Goal: Task Accomplishment & Management: Use online tool/utility

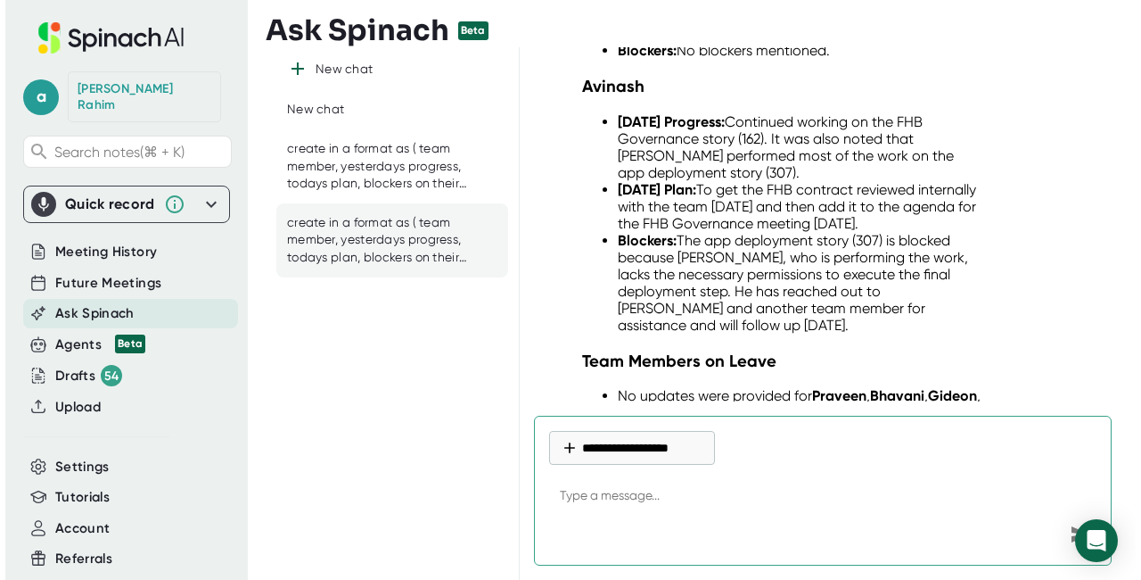
scroll to position [18872, 0]
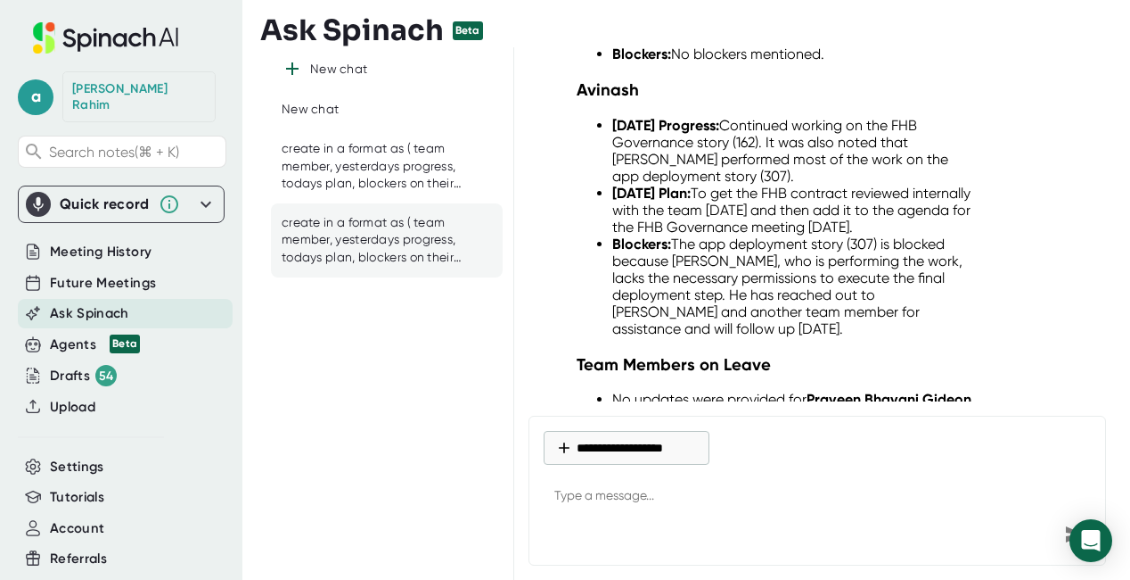
drag, startPoint x: 720, startPoint y: 217, endPoint x: 686, endPoint y: 185, distance: 47.3
click at [686, 534] on div "create in a format as ( team member, yesterdays progress, todays plan, blockers…" at bounding box center [886, 560] width 401 height 53
copy div "create in a format as ( team member, yesterdays progress, todays plan, blockers…"
click at [579, 437] on button "**********" at bounding box center [627, 448] width 166 height 34
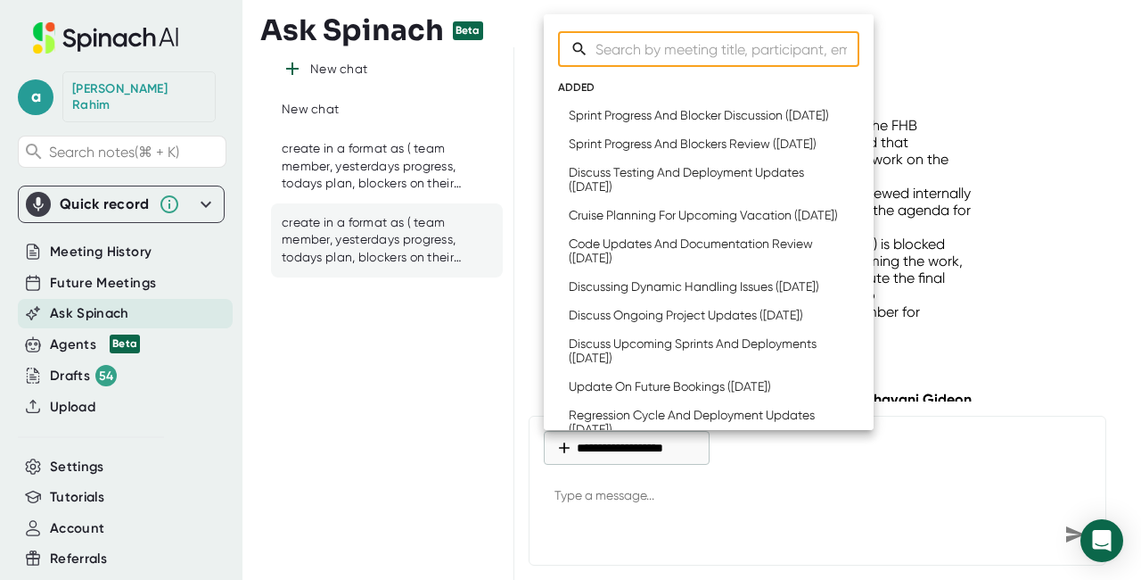
scroll to position [493, 0]
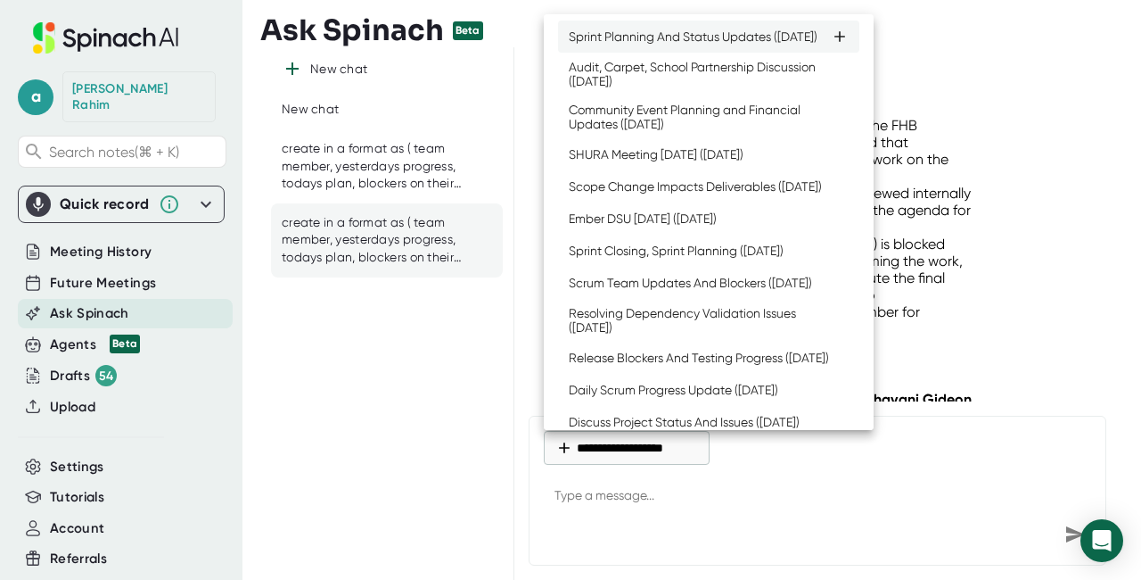
click at [630, 44] on div "Sprint Planning And Status Updates ([DATE])" at bounding box center [693, 36] width 249 height 14
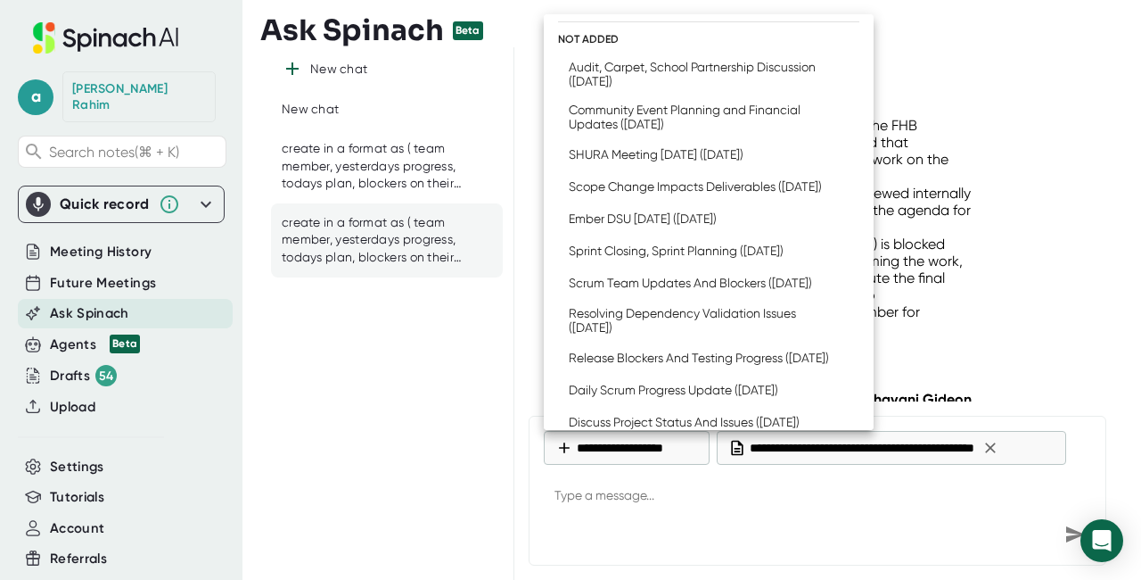
click at [1048, 449] on div at bounding box center [570, 290] width 1141 height 580
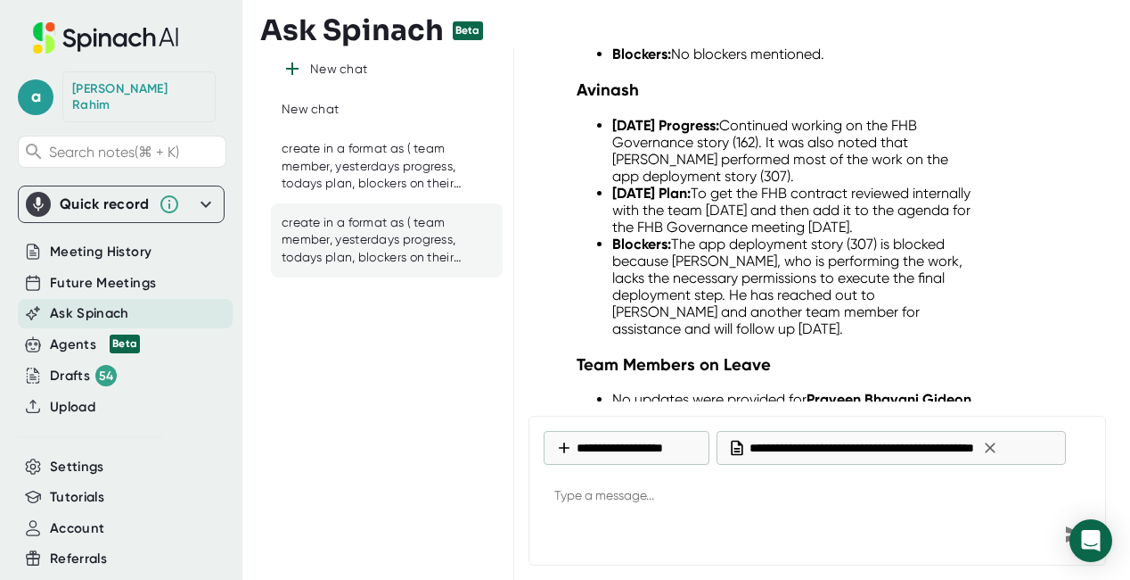
click at [996, 448] on icon at bounding box center [990, 447] width 11 height 11
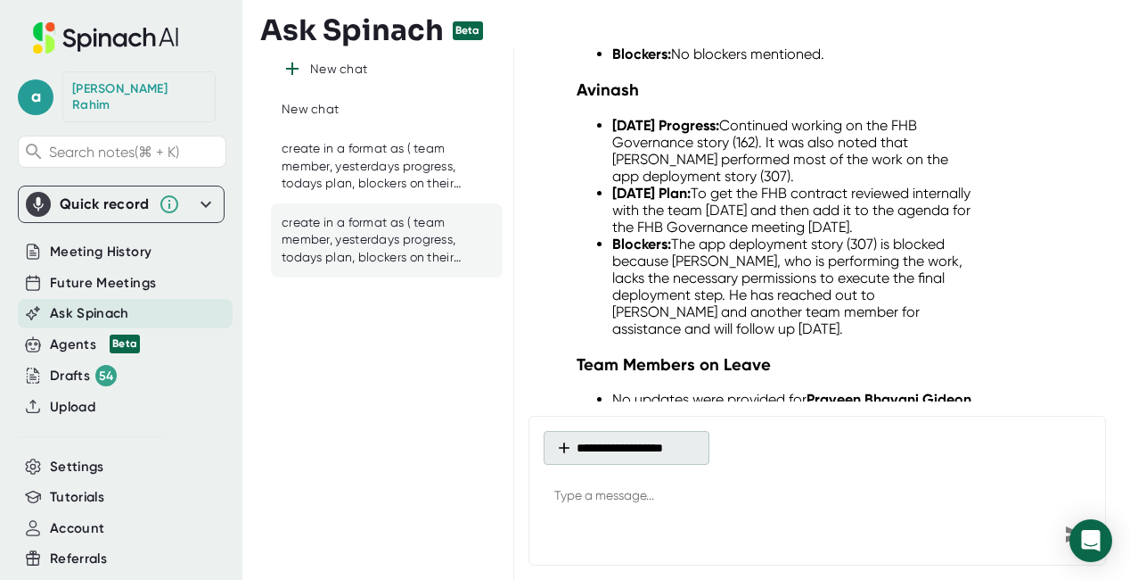
click at [597, 445] on button "**********" at bounding box center [627, 448] width 166 height 34
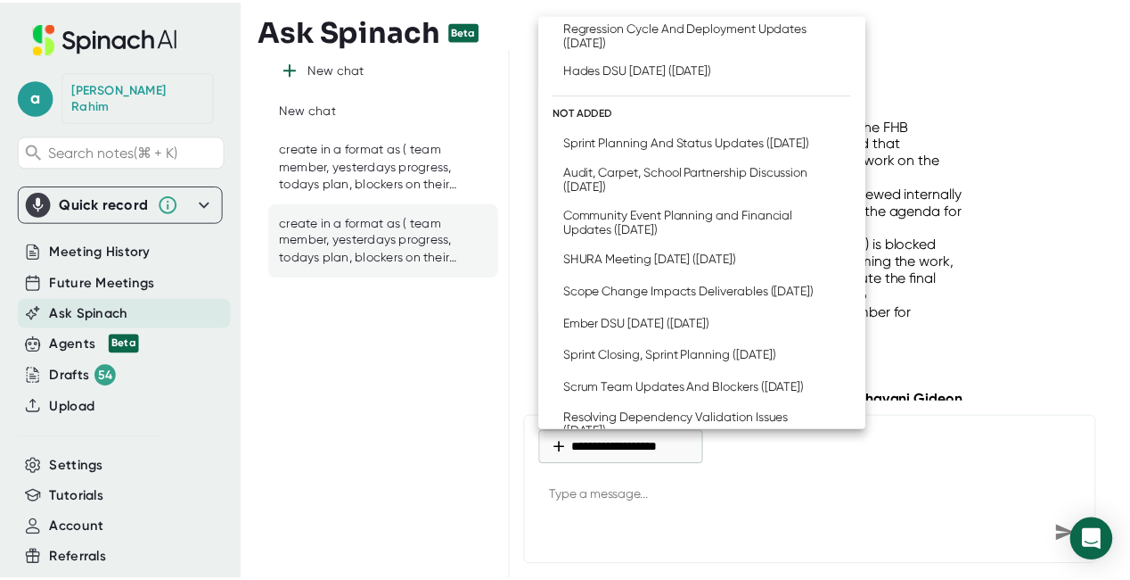
scroll to position [396, 0]
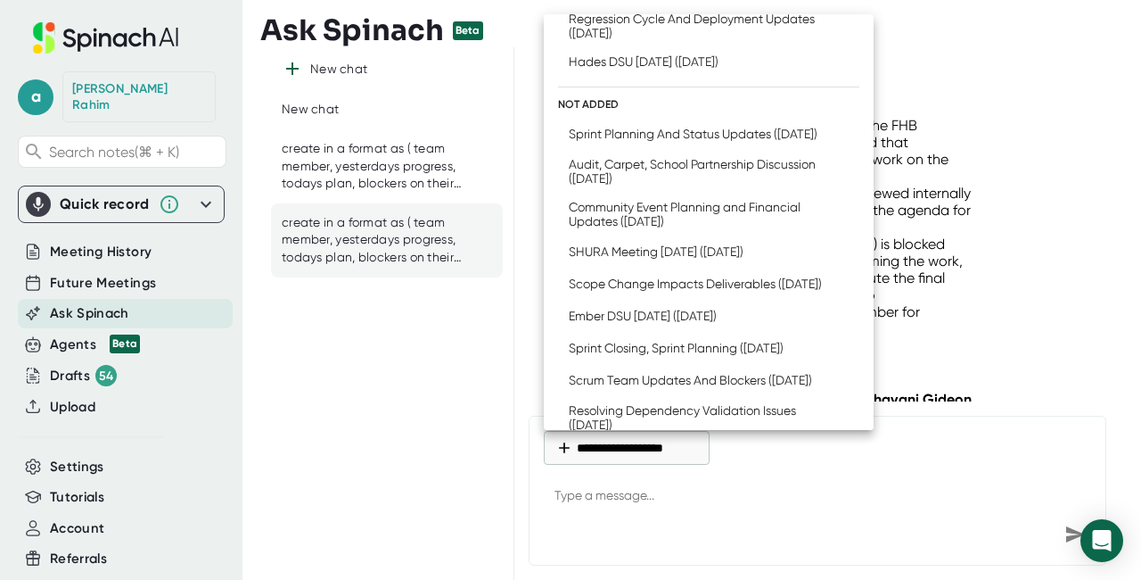
click at [51, 392] on div at bounding box center [570, 290] width 1141 height 580
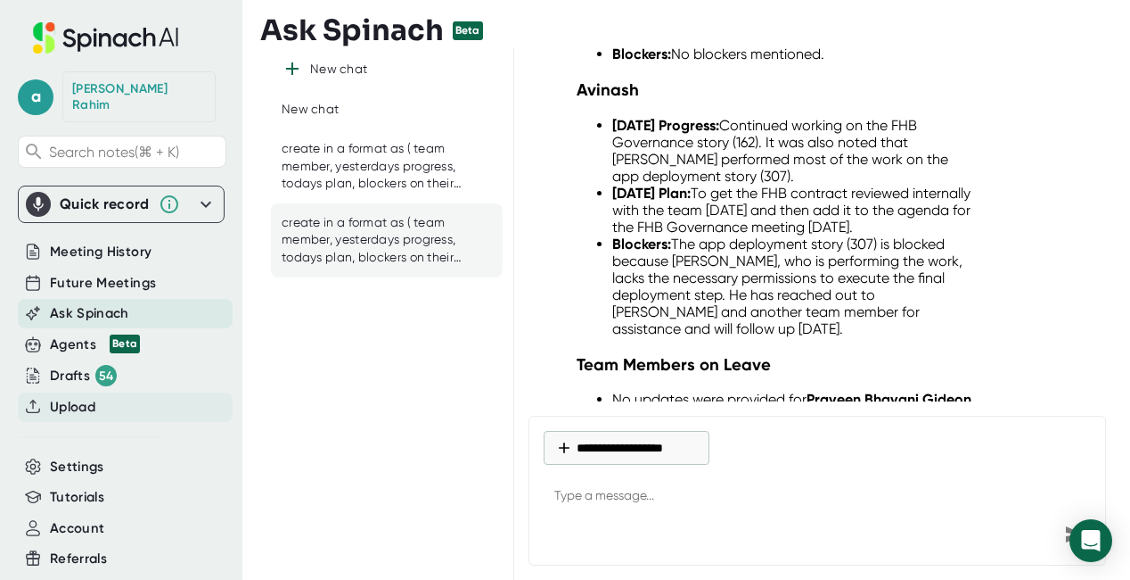
click at [60, 397] on span "Upload" at bounding box center [72, 407] width 45 height 21
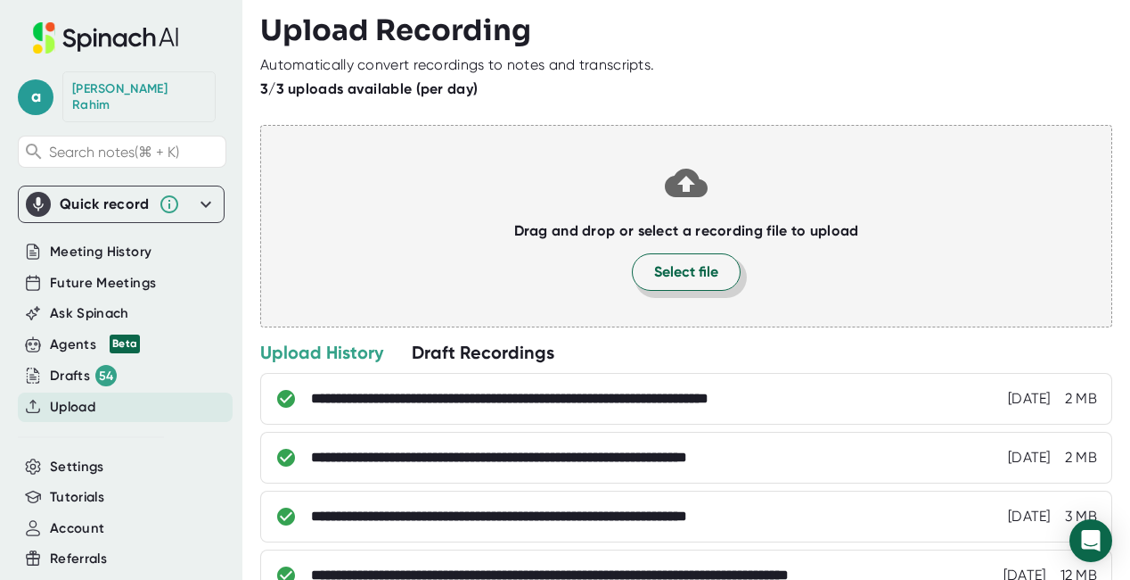
click at [654, 273] on span "Select file" at bounding box center [686, 271] width 64 height 21
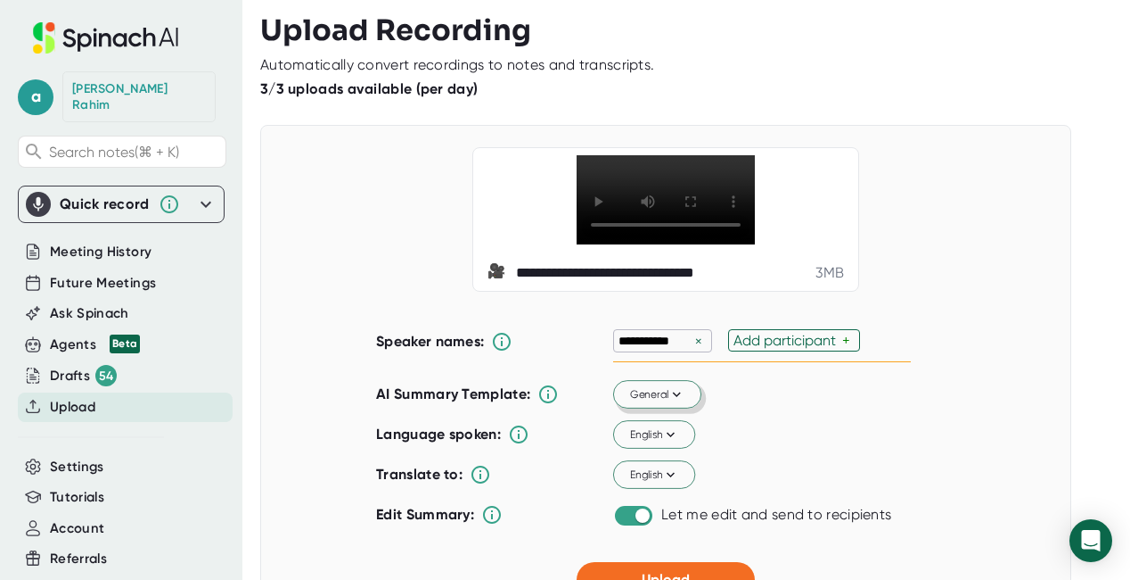
click at [653, 398] on span "General" at bounding box center [657, 394] width 55 height 16
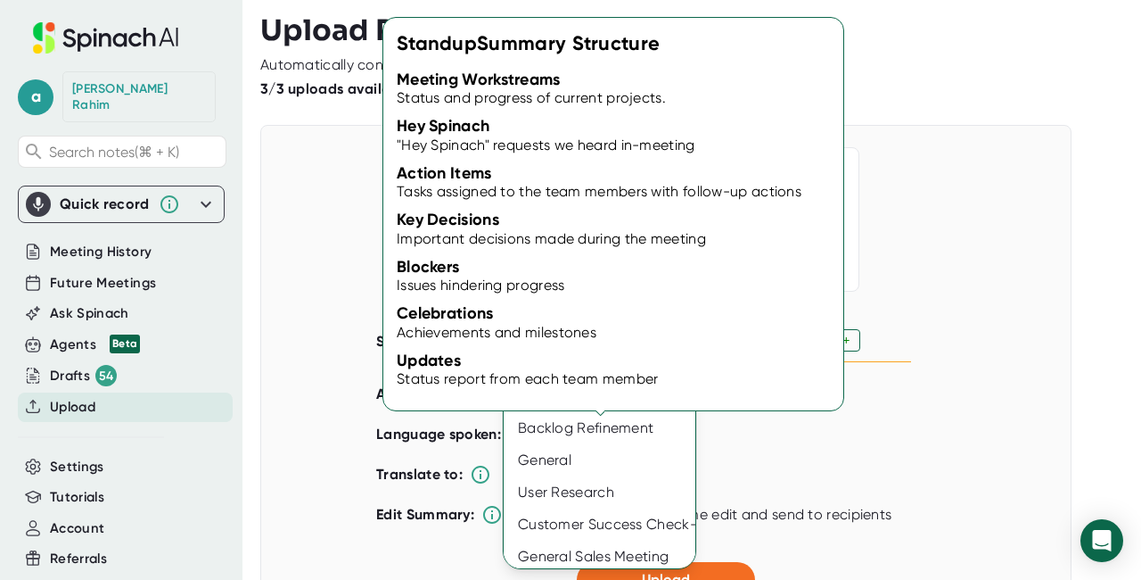
click at [562, 341] on div "Standup" at bounding box center [605, 332] width 202 height 32
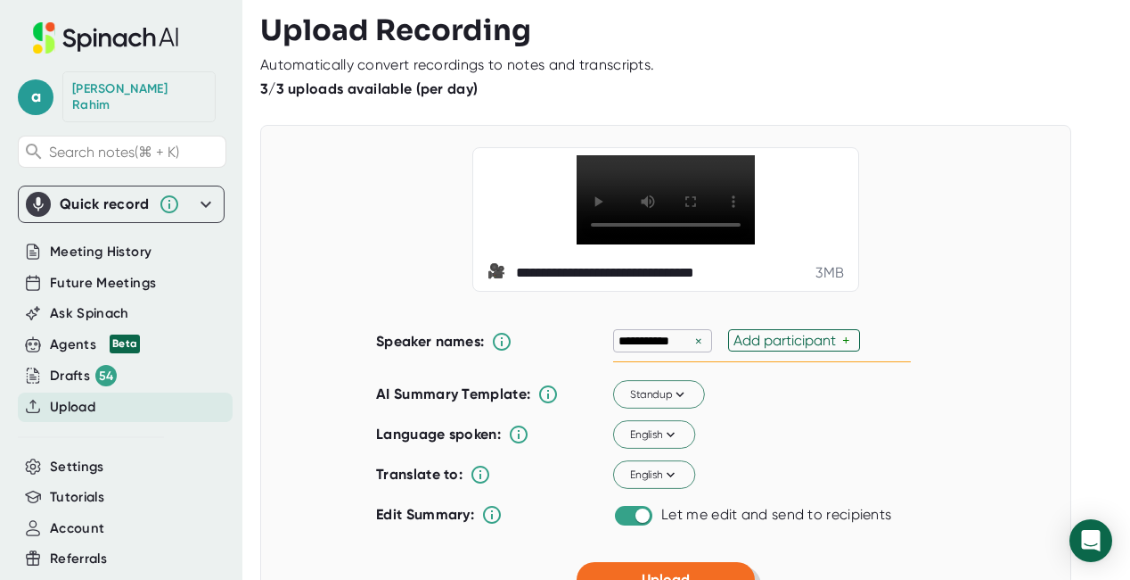
click at [655, 573] on span "Upload" at bounding box center [666, 579] width 48 height 17
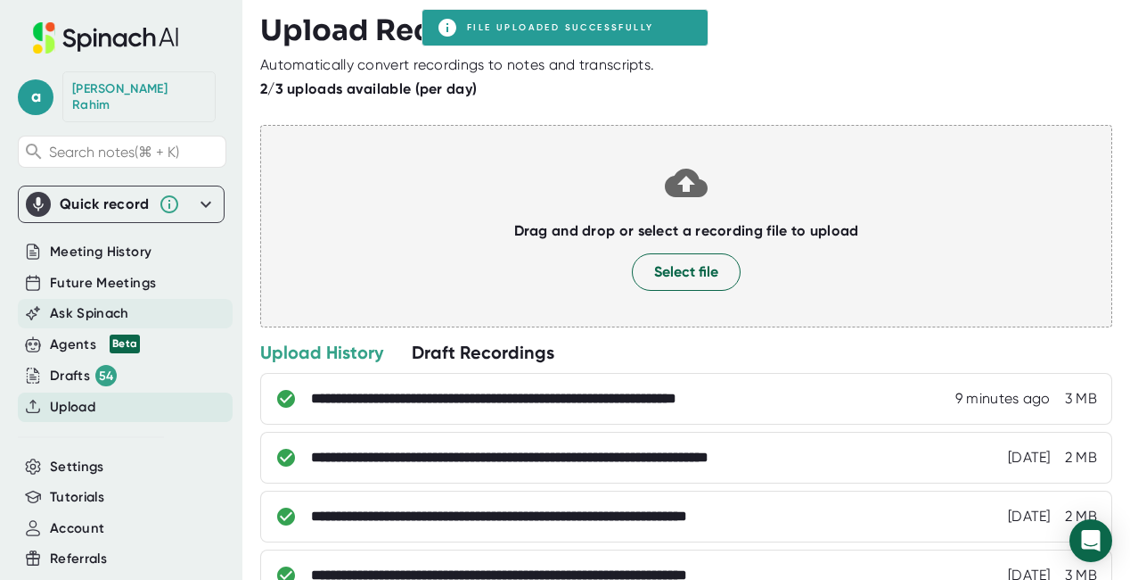
click at [104, 303] on span "Ask Spinach" at bounding box center [89, 313] width 79 height 21
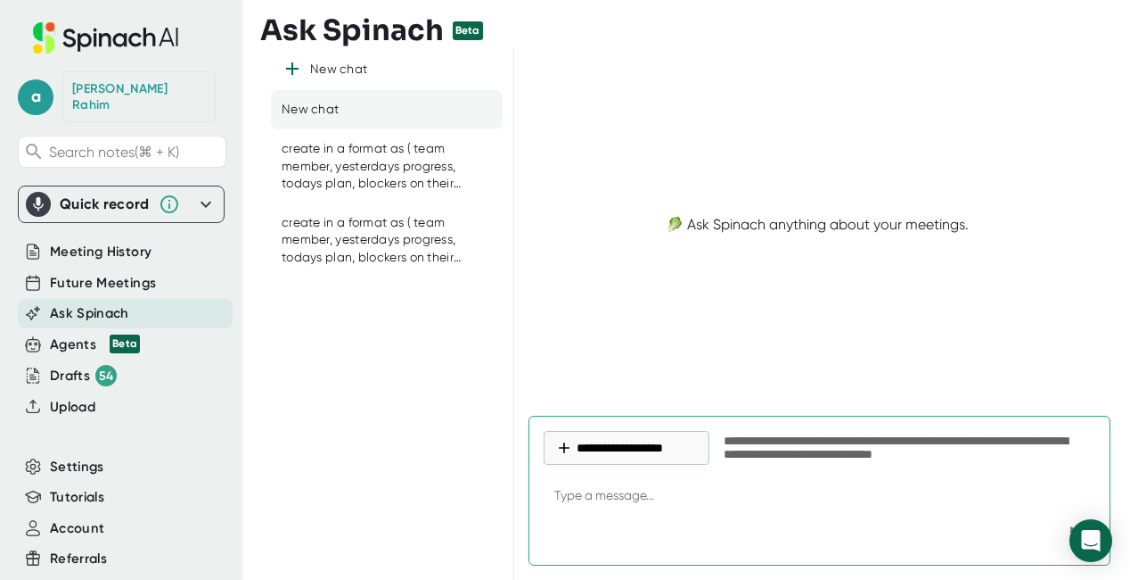
click at [575, 498] on textarea at bounding box center [820, 496] width 552 height 43
type textarea "create in a format as ( team member, yesterdays progress, todays plan, blockers…"
type textarea "x"
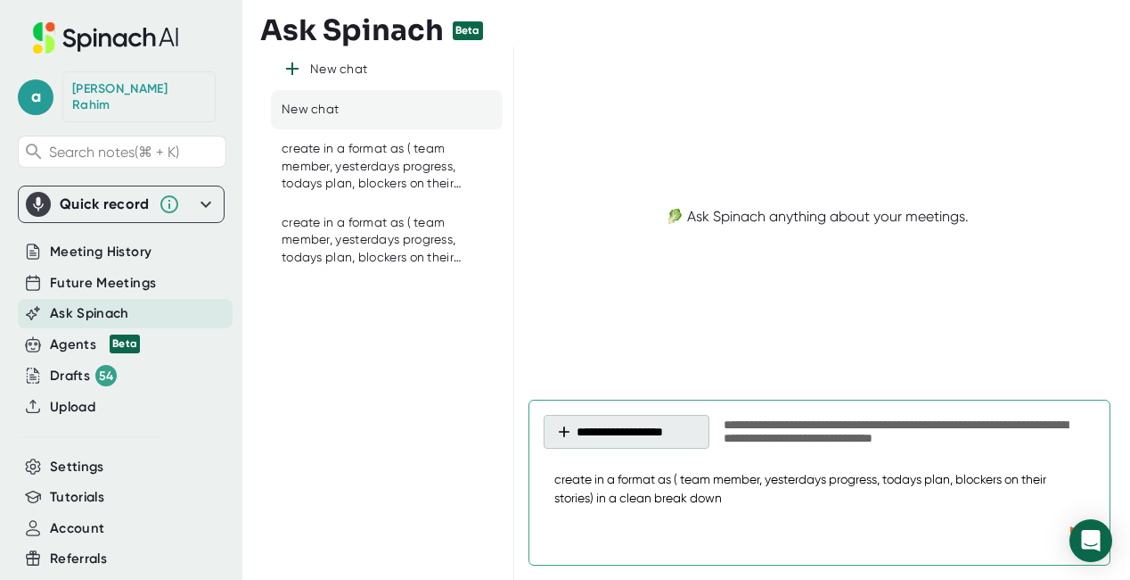
type textarea "create in a format as ( team member, yesterdays progress, todays plan, blockers…"
click at [656, 436] on button "**********" at bounding box center [627, 432] width 166 height 34
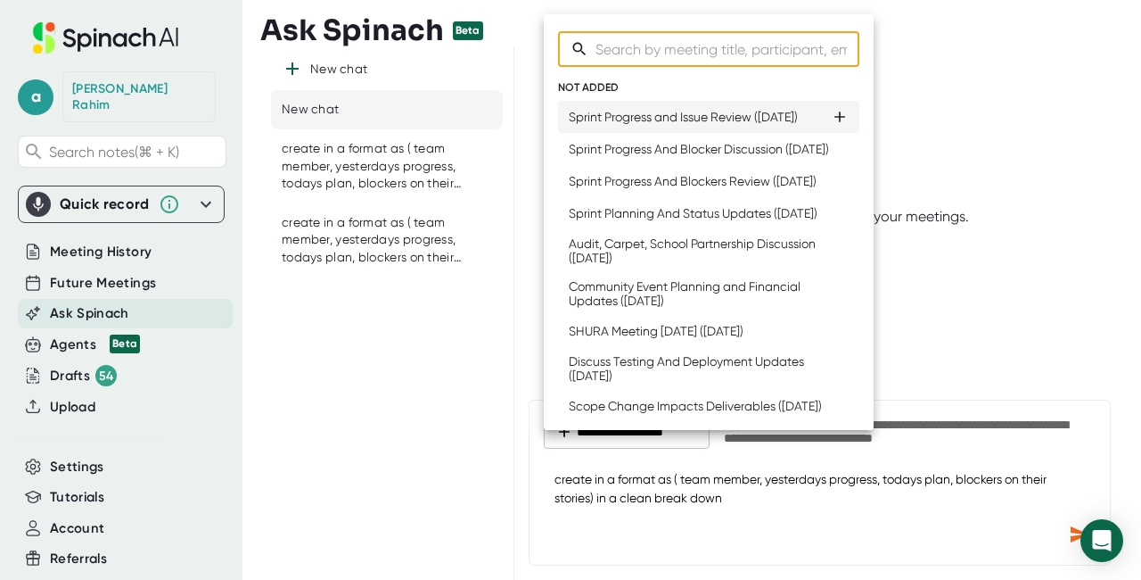
click at [630, 124] on div "Sprint Progress and Issue Review ([DATE])" at bounding box center [683, 117] width 229 height 14
type textarea "x"
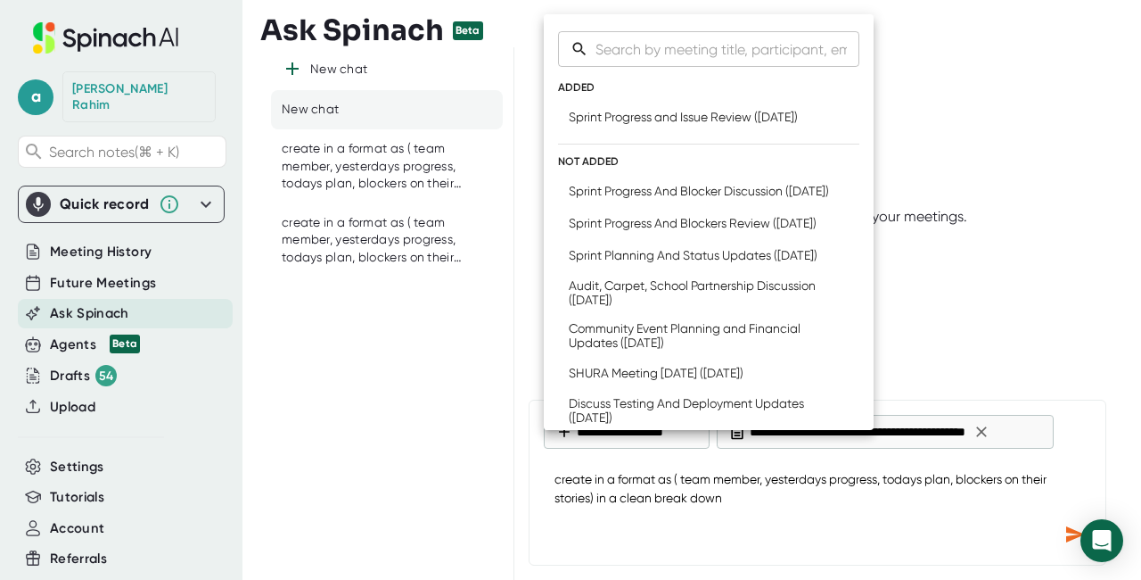
click at [1065, 536] on div at bounding box center [570, 290] width 1141 height 580
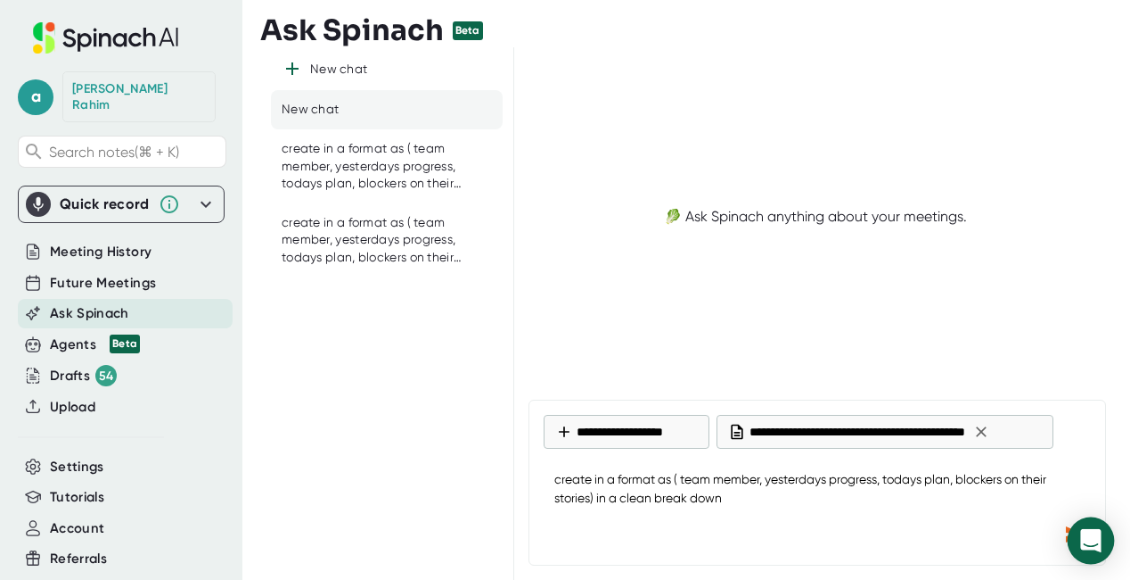
click at [1069, 535] on body "**********" at bounding box center [565, 290] width 1130 height 580
click at [1066, 530] on icon "Send message" at bounding box center [1075, 534] width 19 height 16
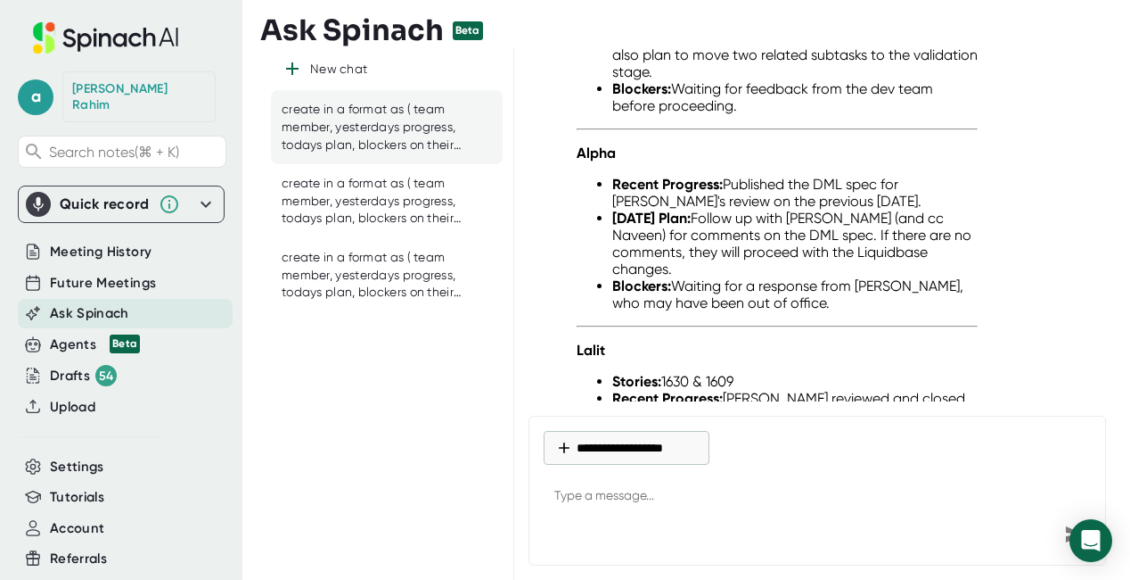
scroll to position [637, 0]
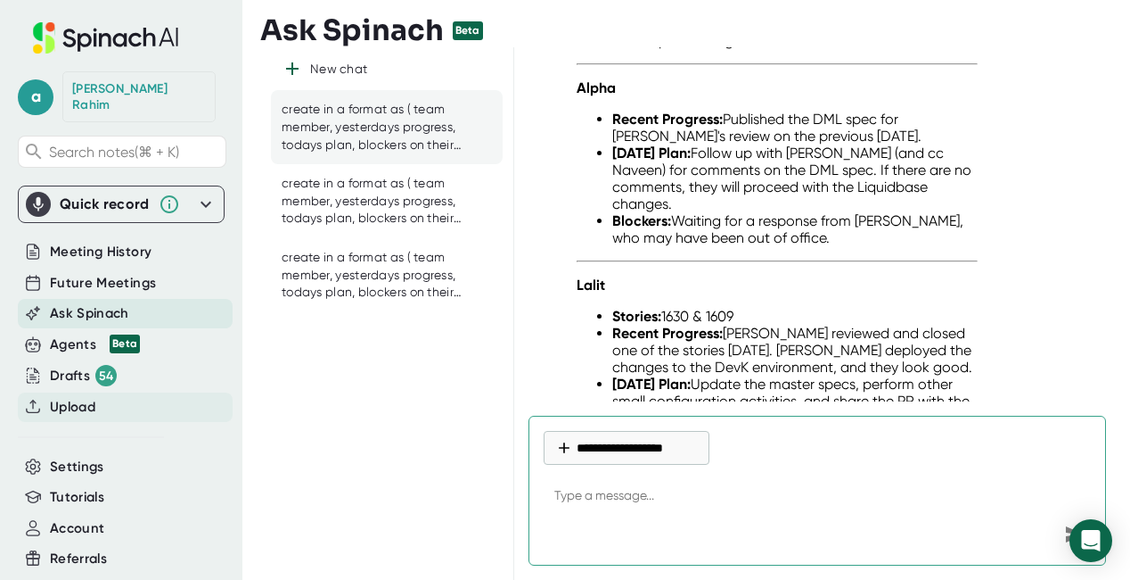
type textarea "x"
click at [102, 392] on div "Upload" at bounding box center [125, 406] width 215 height 29
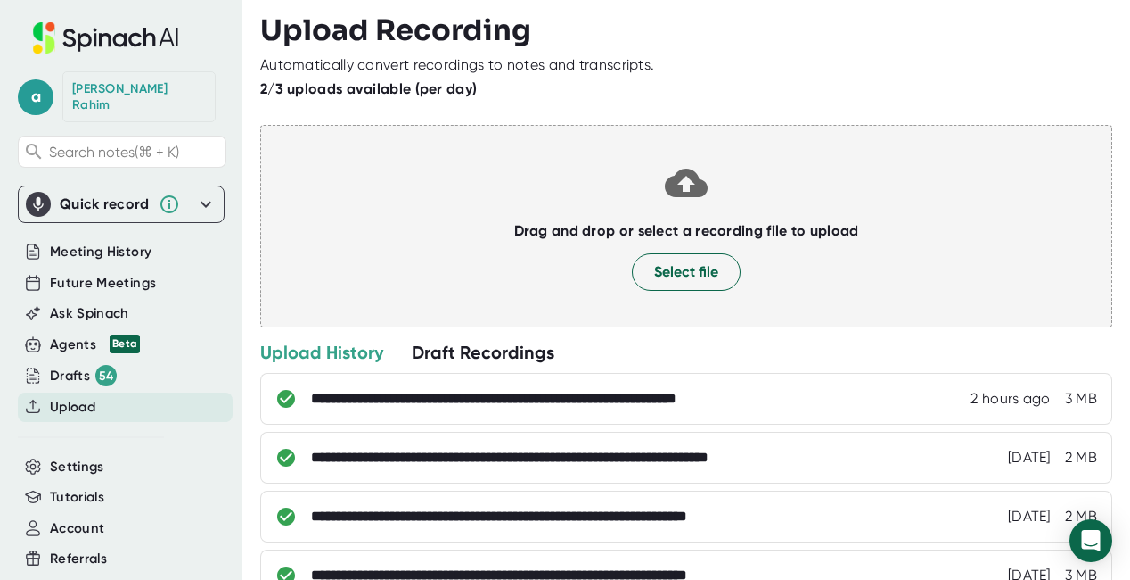
click at [670, 243] on div at bounding box center [686, 246] width 815 height 13
click at [669, 266] on span "Select file" at bounding box center [686, 271] width 64 height 21
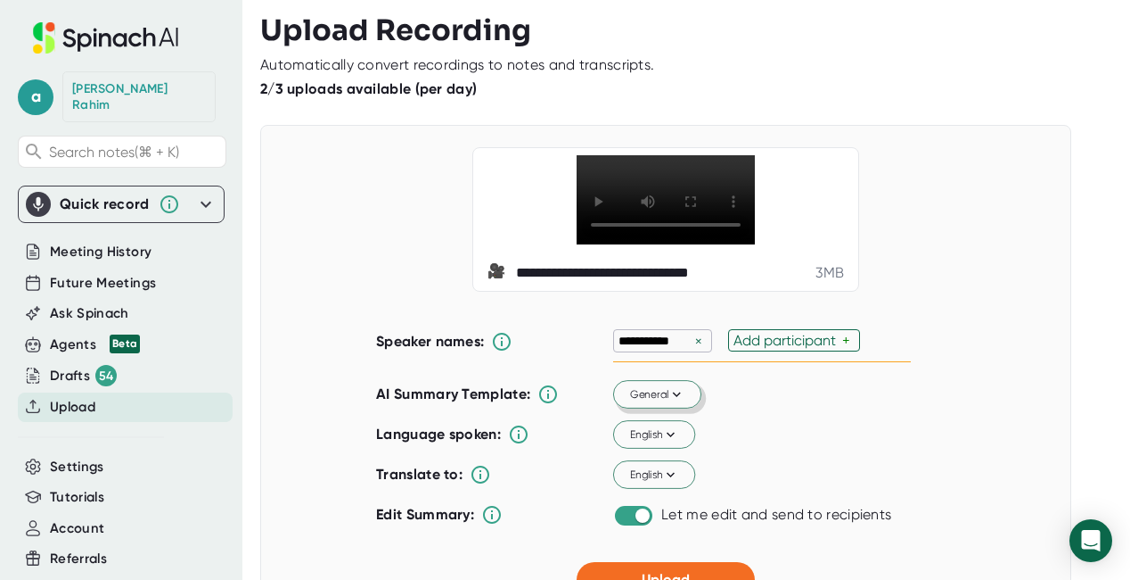
click at [645, 399] on span "General" at bounding box center [657, 394] width 55 height 16
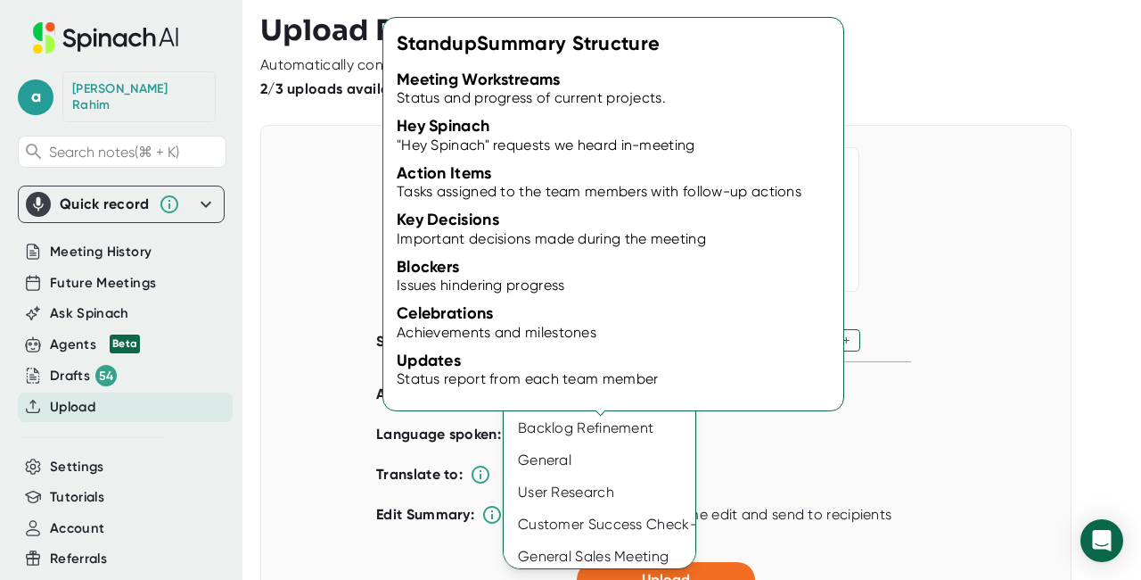
click at [552, 339] on div "Standup" at bounding box center [605, 332] width 202 height 32
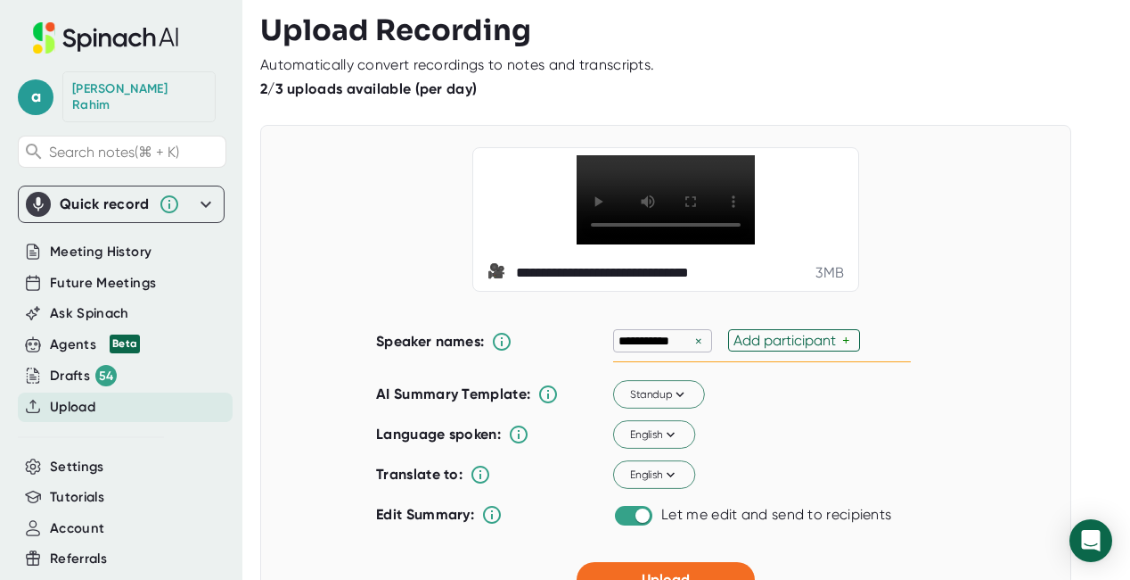
click at [670, 579] on html "**********" at bounding box center [565, 290] width 1130 height 580
click at [670, 575] on span "Upload" at bounding box center [666, 579] width 48 height 17
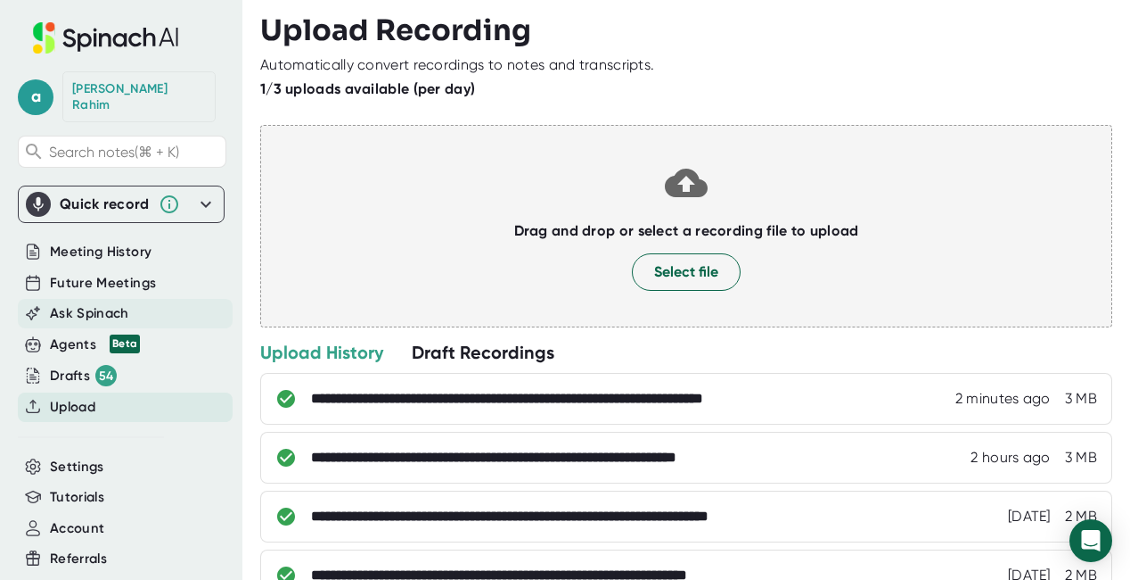
click at [113, 303] on span "Ask Spinach" at bounding box center [89, 313] width 79 height 21
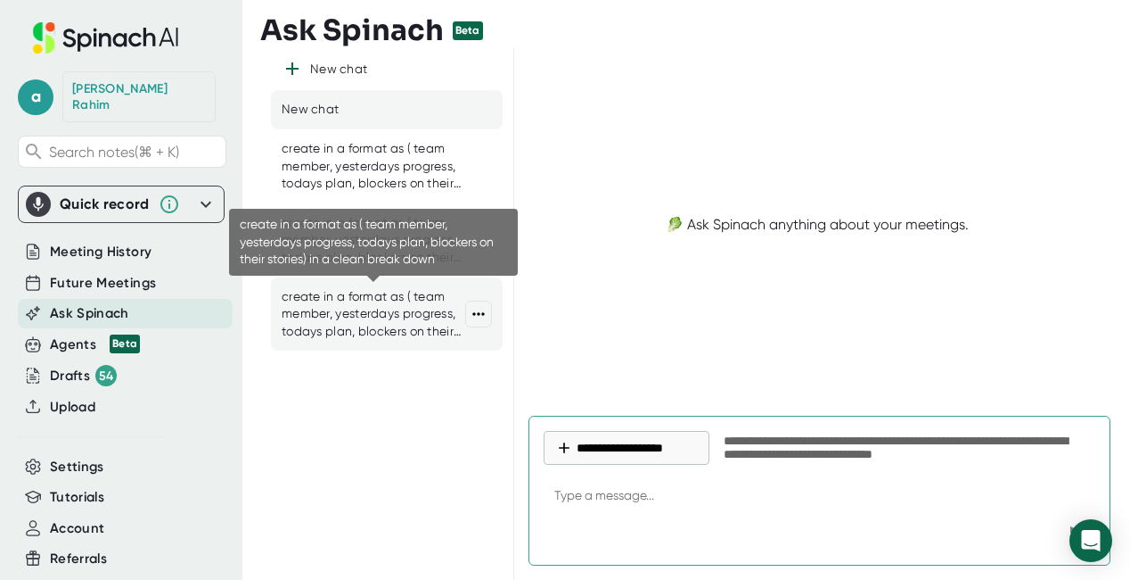
click at [395, 323] on div "create in a format as ( team member, yesterdays progress, todays plan, blockers…" at bounding box center [374, 314] width 184 height 53
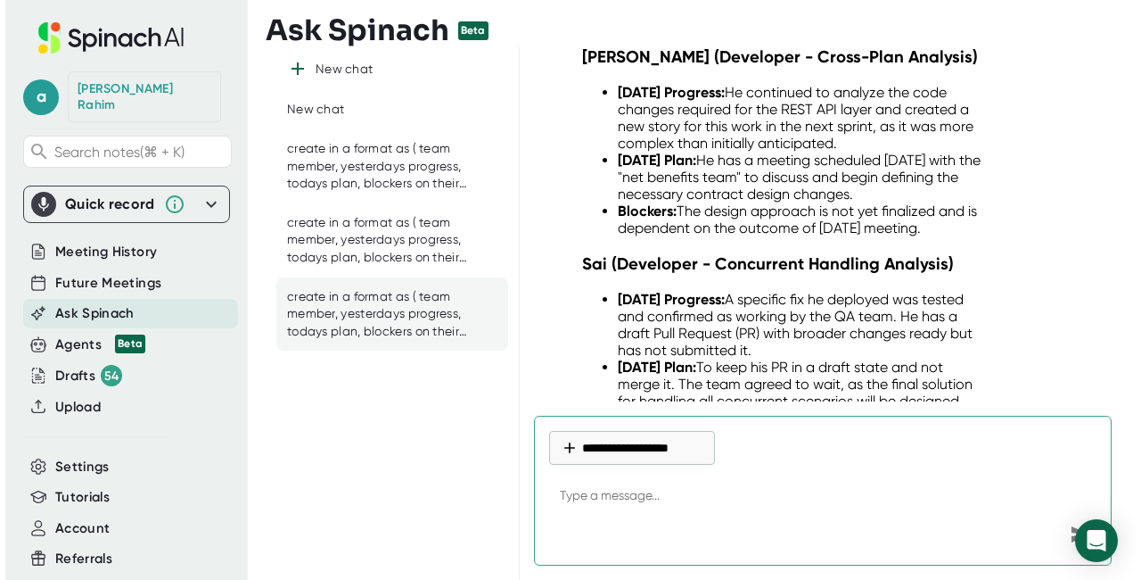
scroll to position [17371, 0]
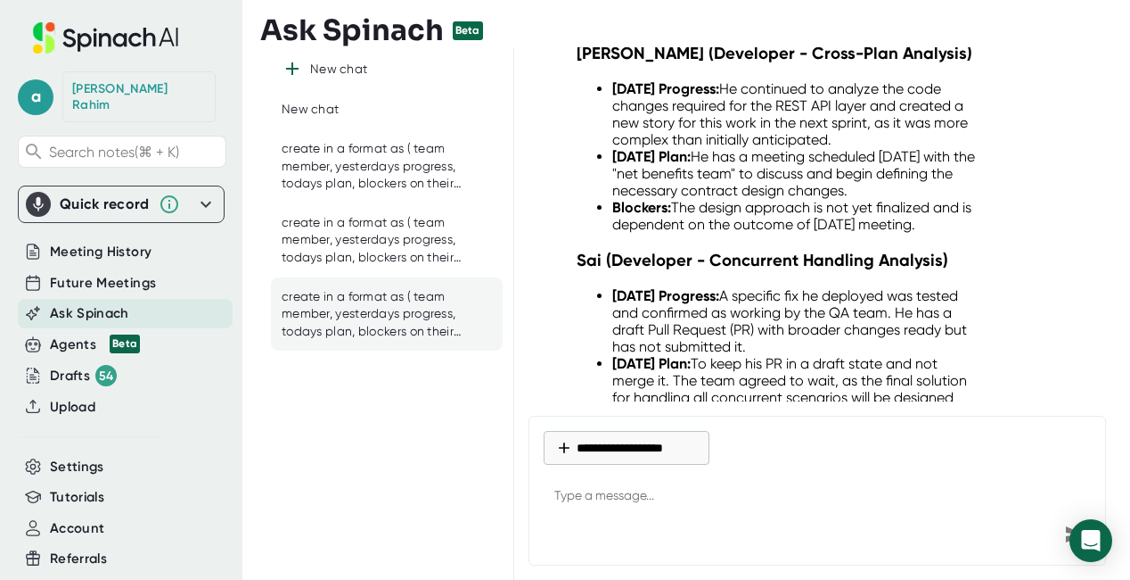
drag, startPoint x: 726, startPoint y: 389, endPoint x: 686, endPoint y: 359, distance: 49.8
copy div "create in a format as ( team member, yesterdays progress, todays plan, blockers…"
type textarea "x"
click at [590, 495] on textarea at bounding box center [817, 496] width 547 height 43
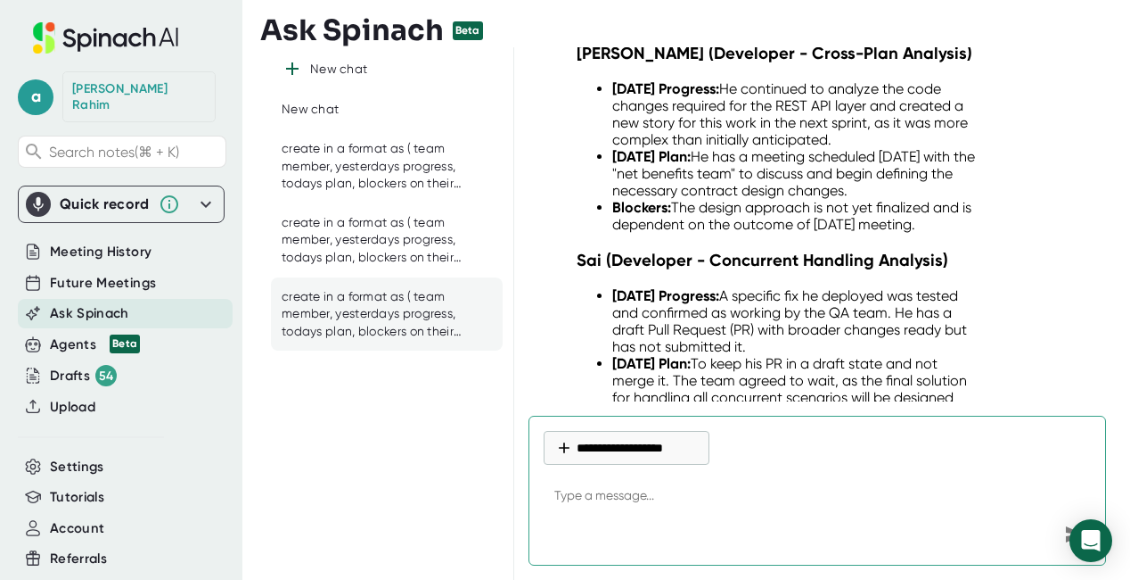
paste textarea "create in a format as ( team member, yesterdays progress, todays plan, blockers…"
type textarea "create in a format as ( team member, yesterdays progress, todays plan, blockers…"
type textarea "x"
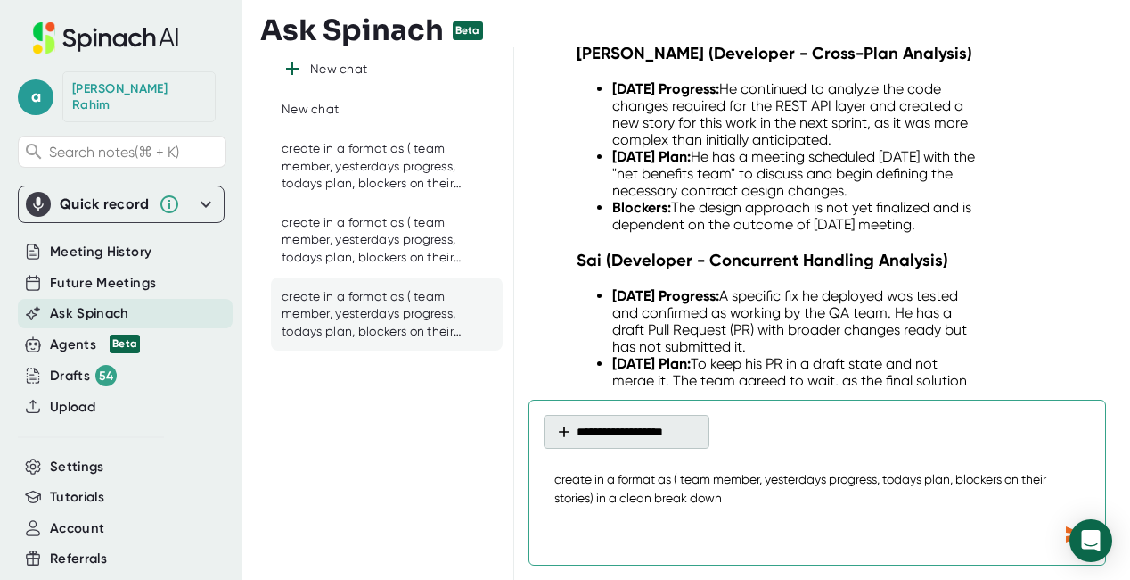
type textarea "create in a format as ( team member, yesterdays progress, todays plan, blockers…"
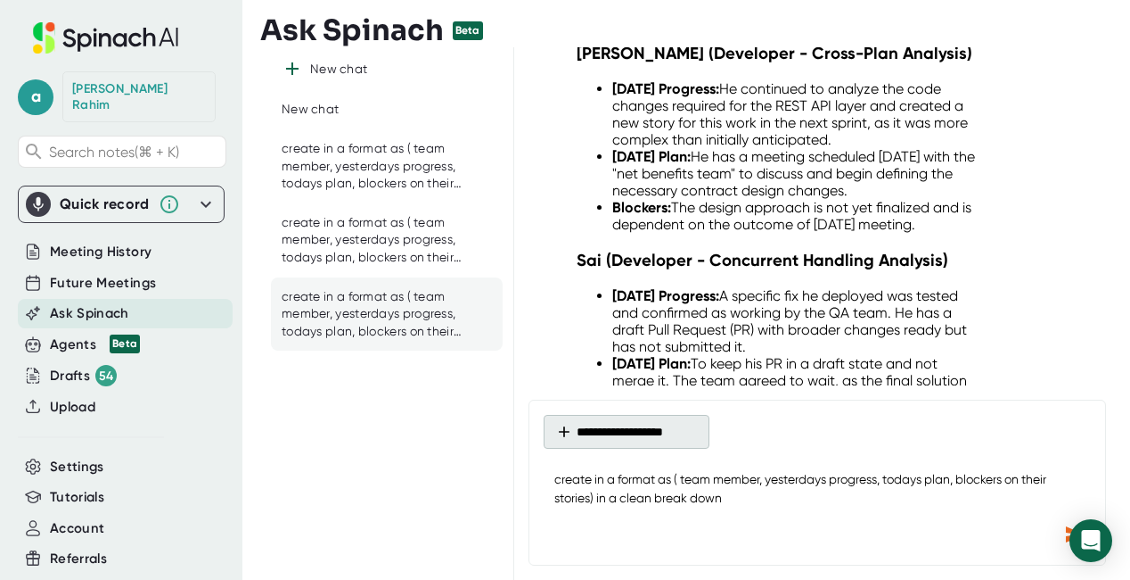
click at [671, 438] on button "**********" at bounding box center [627, 432] width 166 height 34
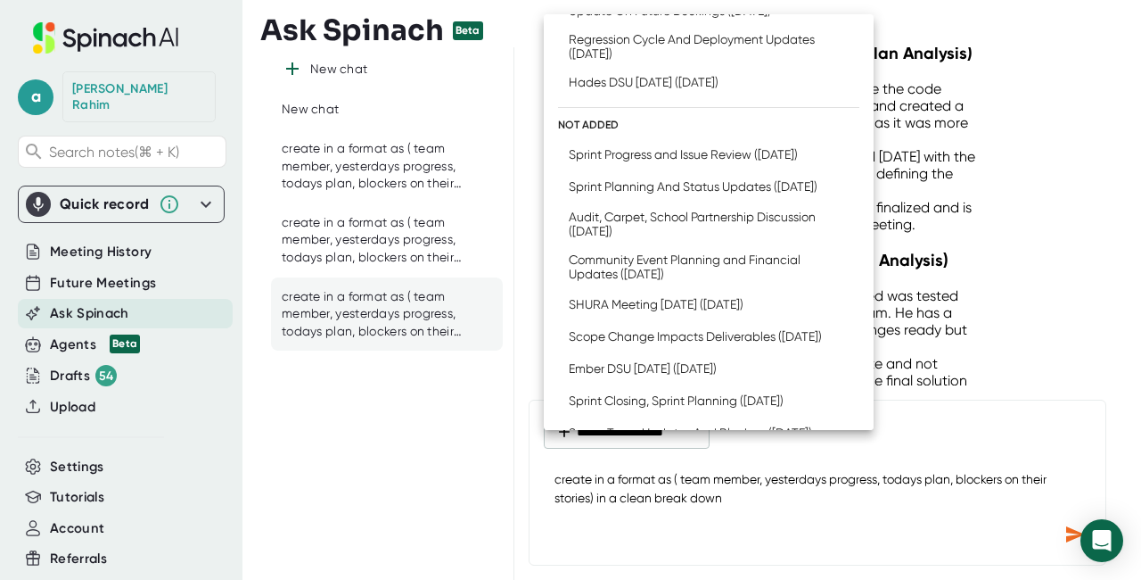
scroll to position [466, 0]
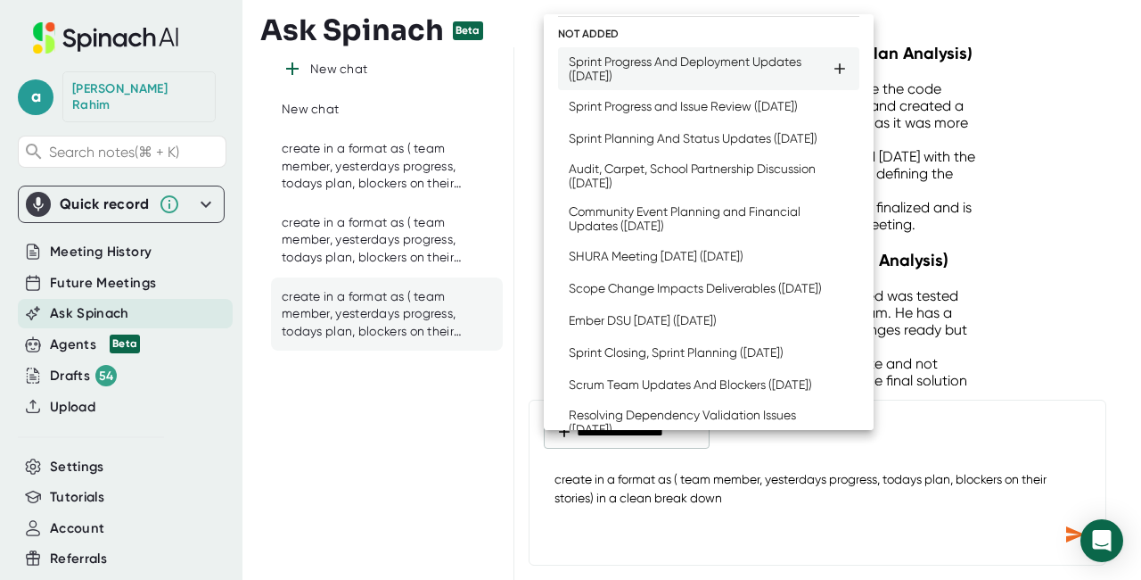
click at [644, 83] on div "Sprint Progress And Deployment Updates ([DATE])" at bounding box center [700, 68] width 262 height 29
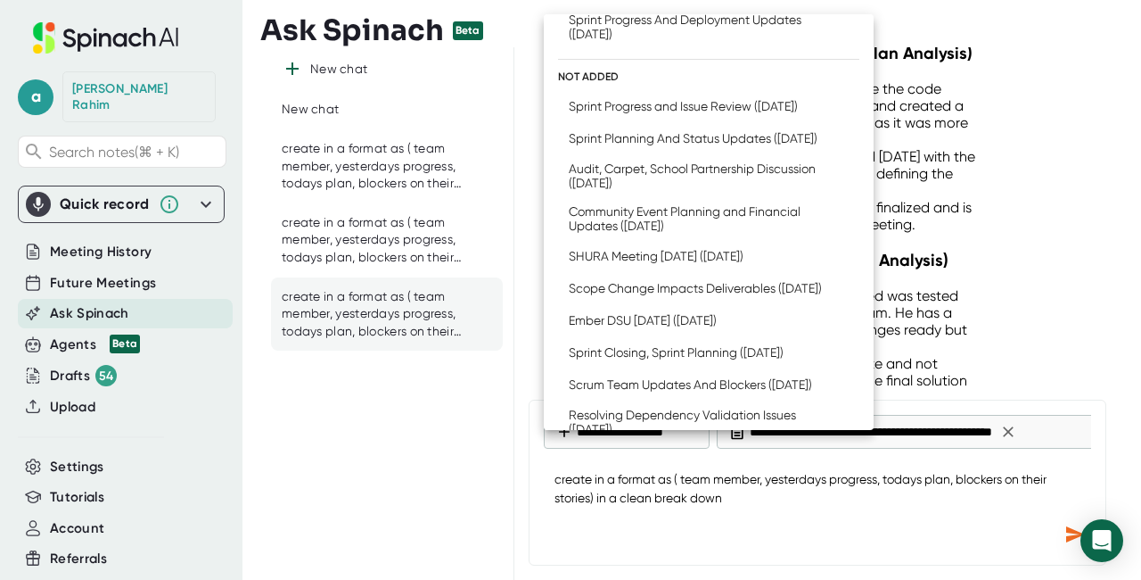
click at [1072, 533] on div at bounding box center [570, 290] width 1141 height 580
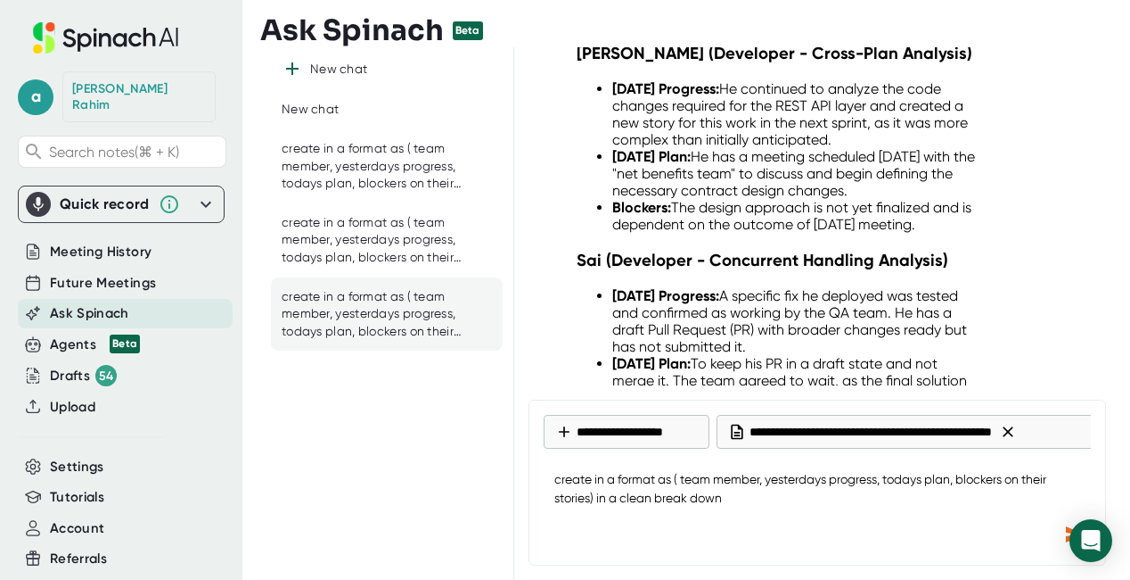
click at [1014, 432] on icon at bounding box center [1008, 431] width 11 height 11
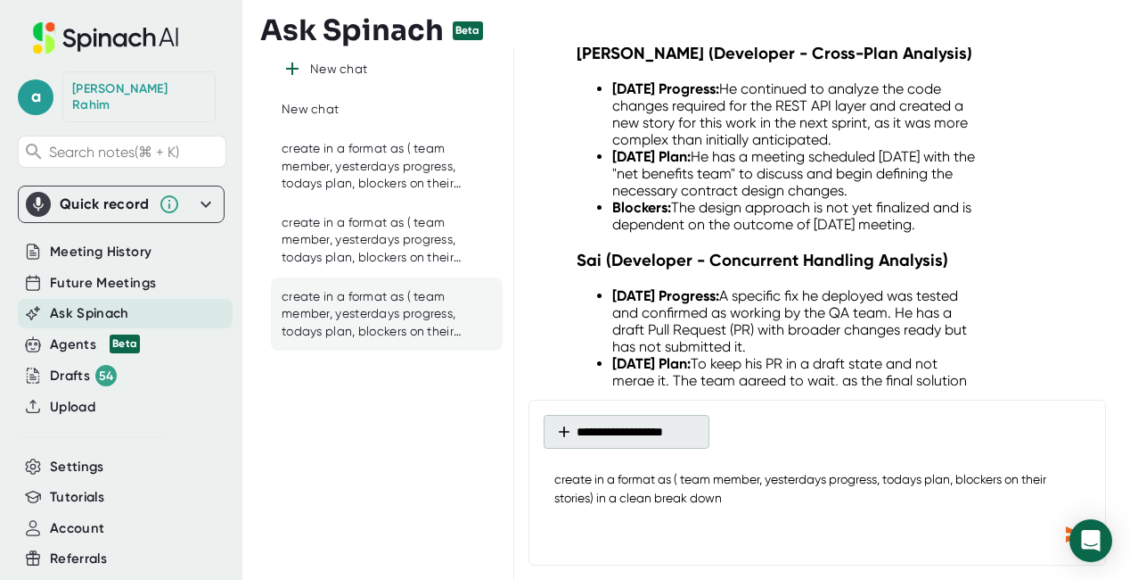
click at [628, 438] on button "**********" at bounding box center [627, 432] width 166 height 34
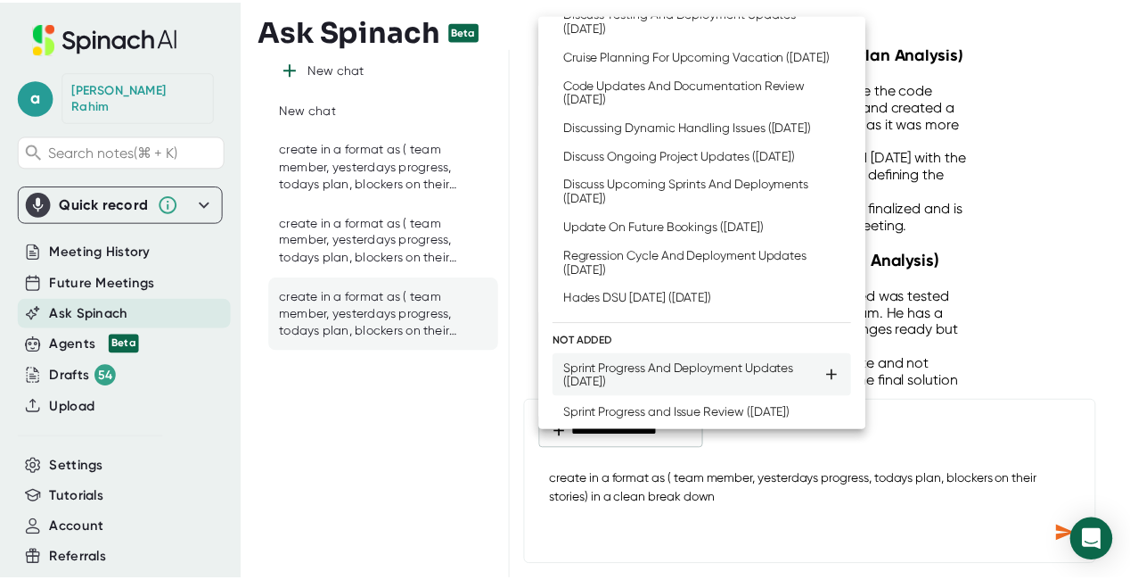
scroll to position [308, 0]
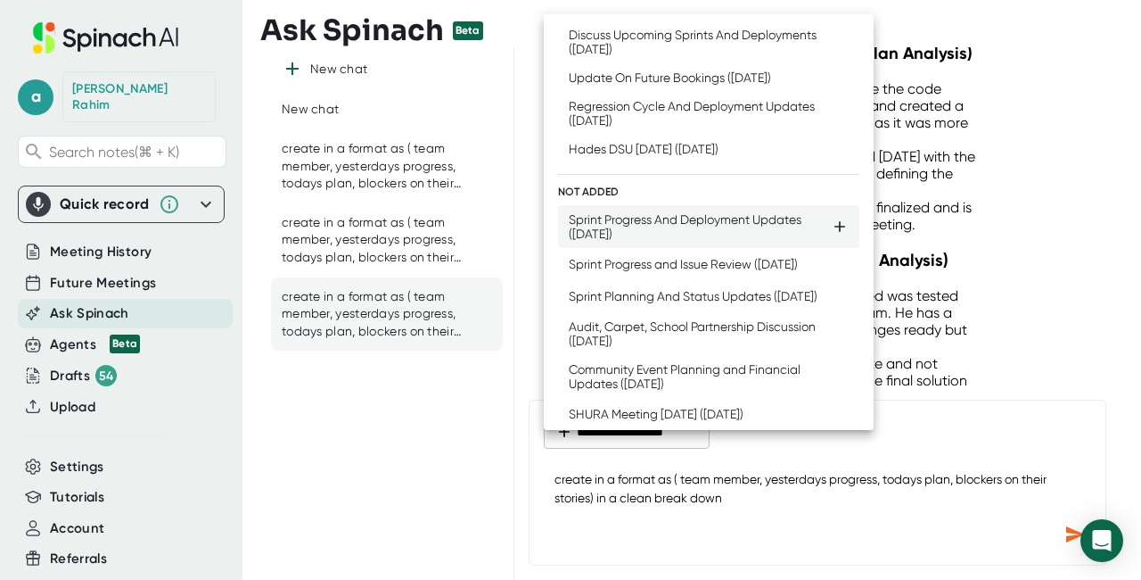
click at [658, 241] on div "Sprint Progress And Deployment Updates ([DATE])" at bounding box center [700, 226] width 262 height 29
type textarea "x"
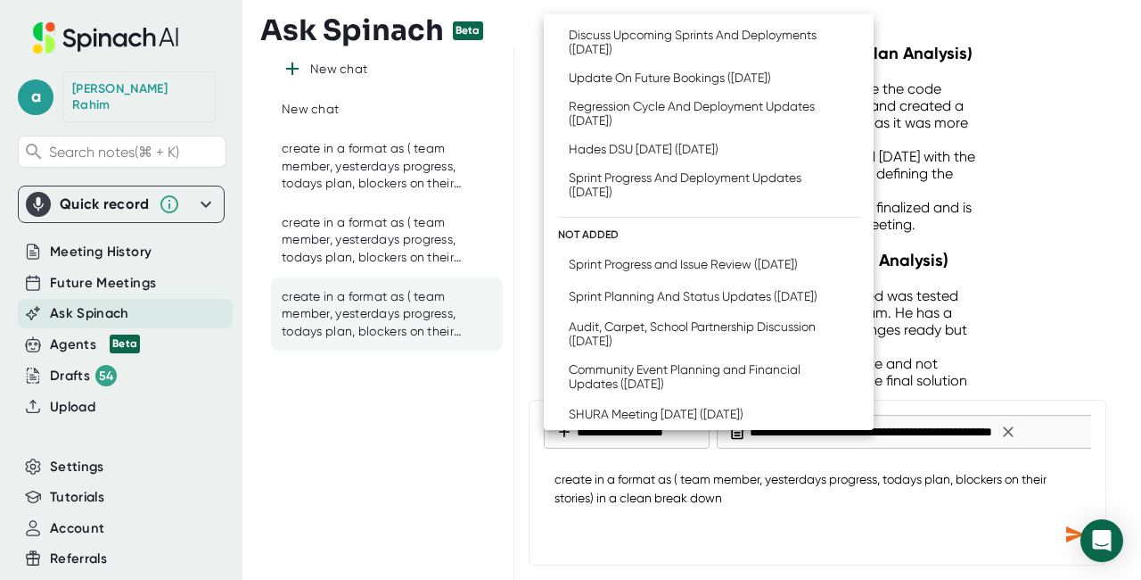
click at [1072, 538] on div at bounding box center [570, 290] width 1141 height 580
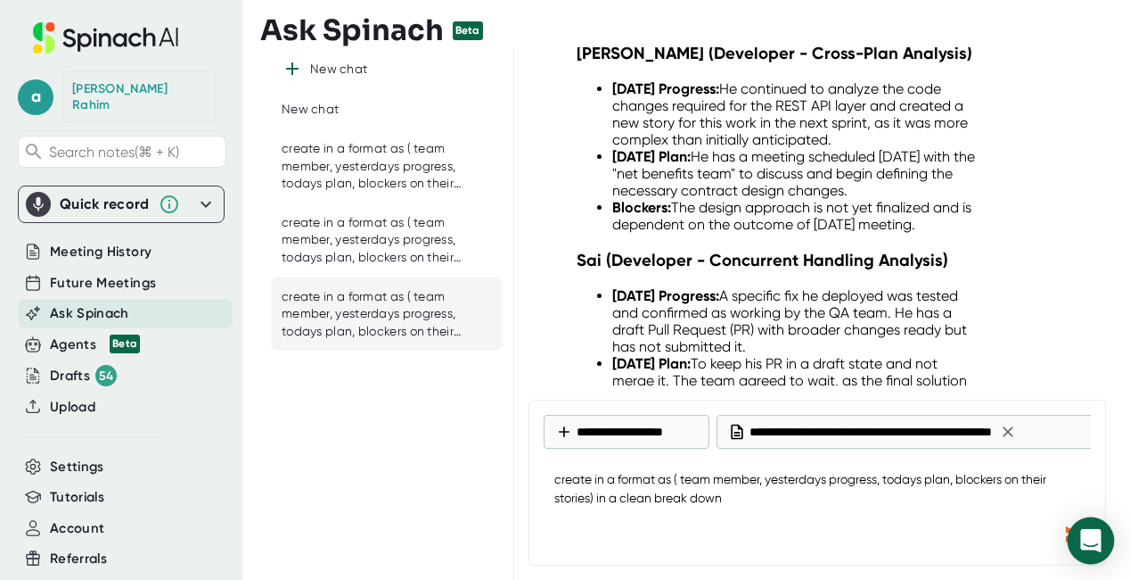
click at [1071, 538] on body "a [PERSON_NAME] Search notes (⌘ + K) Quick record Include tab audio Start Recor…" at bounding box center [565, 290] width 1130 height 580
click at [1063, 537] on div "Send message" at bounding box center [1075, 534] width 32 height 32
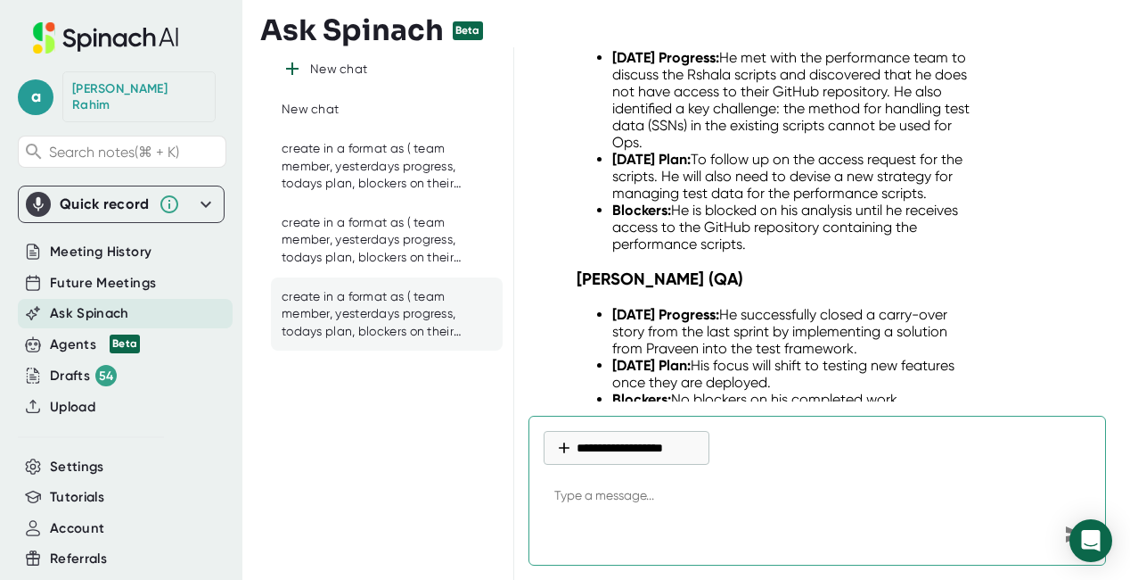
scroll to position [21561, 0]
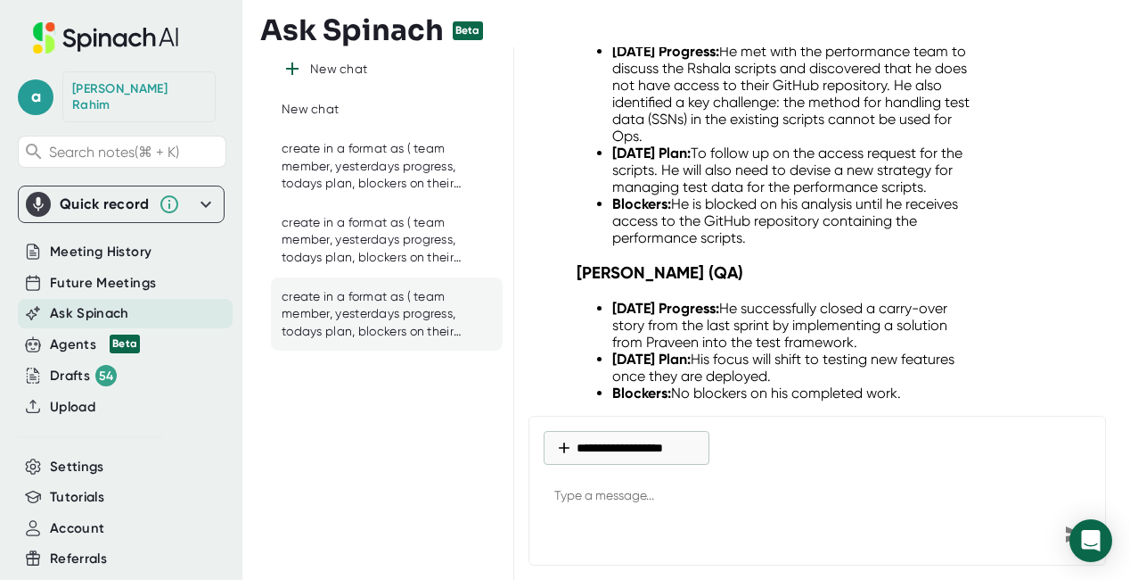
type textarea "x"
